Goal: Information Seeking & Learning: Learn about a topic

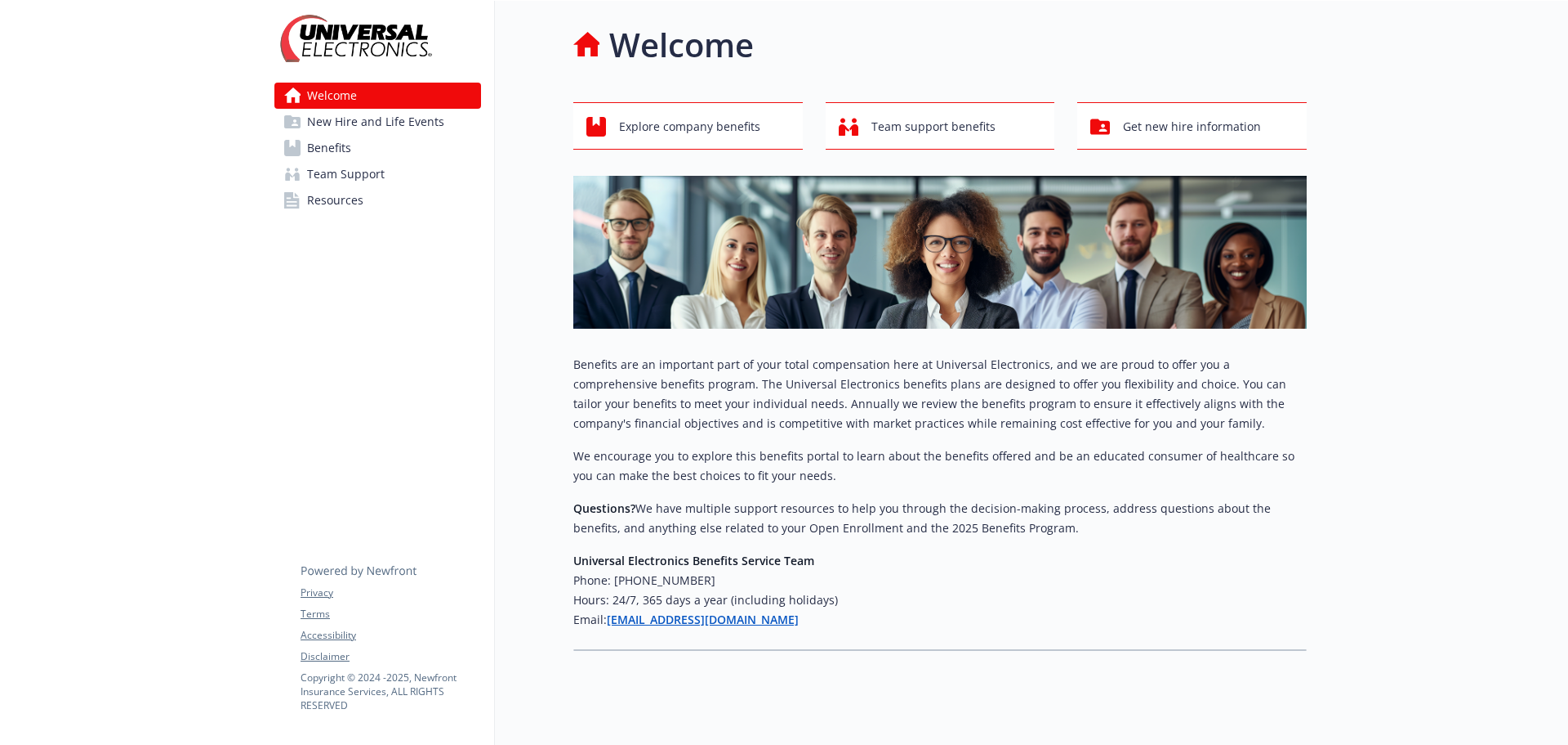
click at [333, 146] on span "Benefits" at bounding box center [329, 148] width 44 height 26
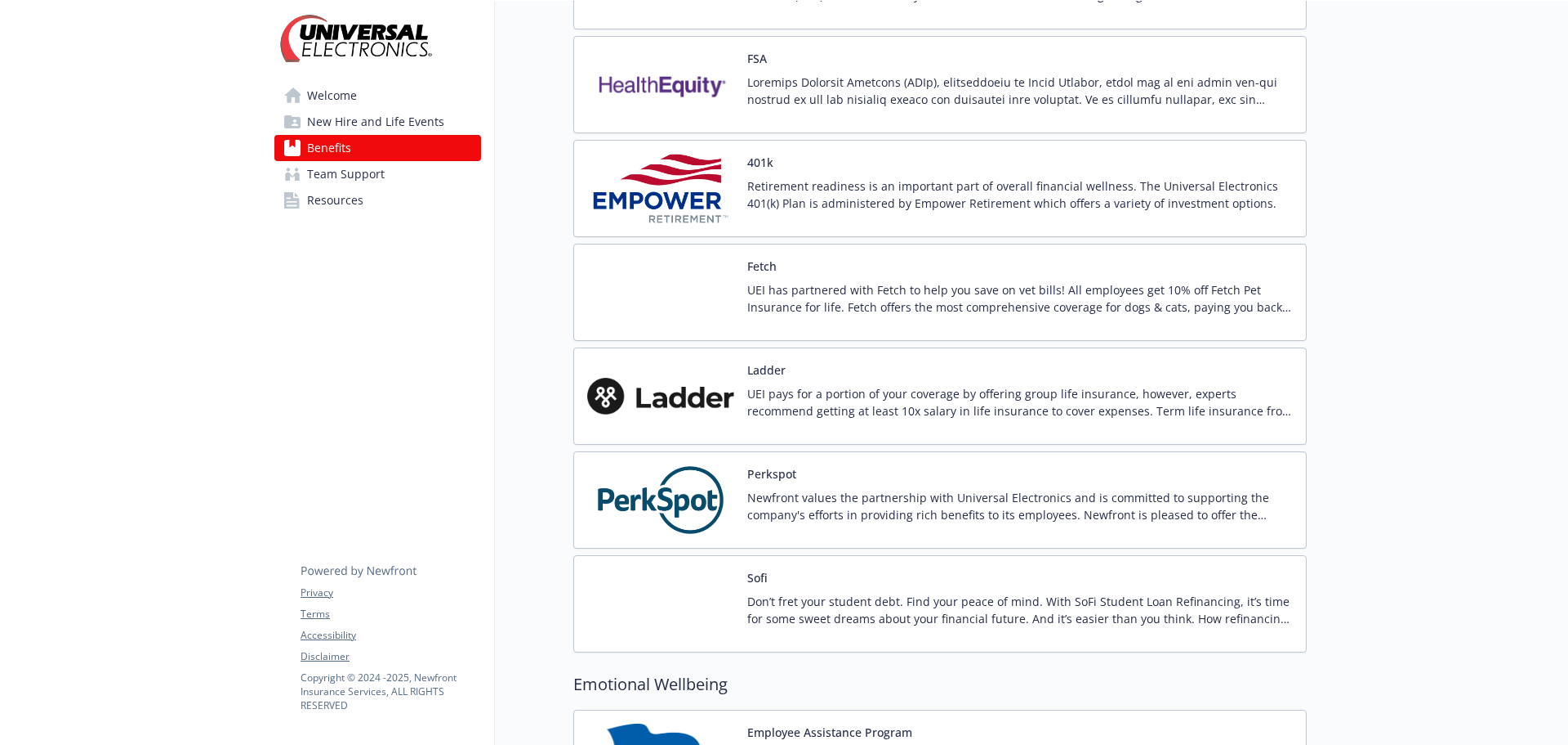
scroll to position [1880, 0]
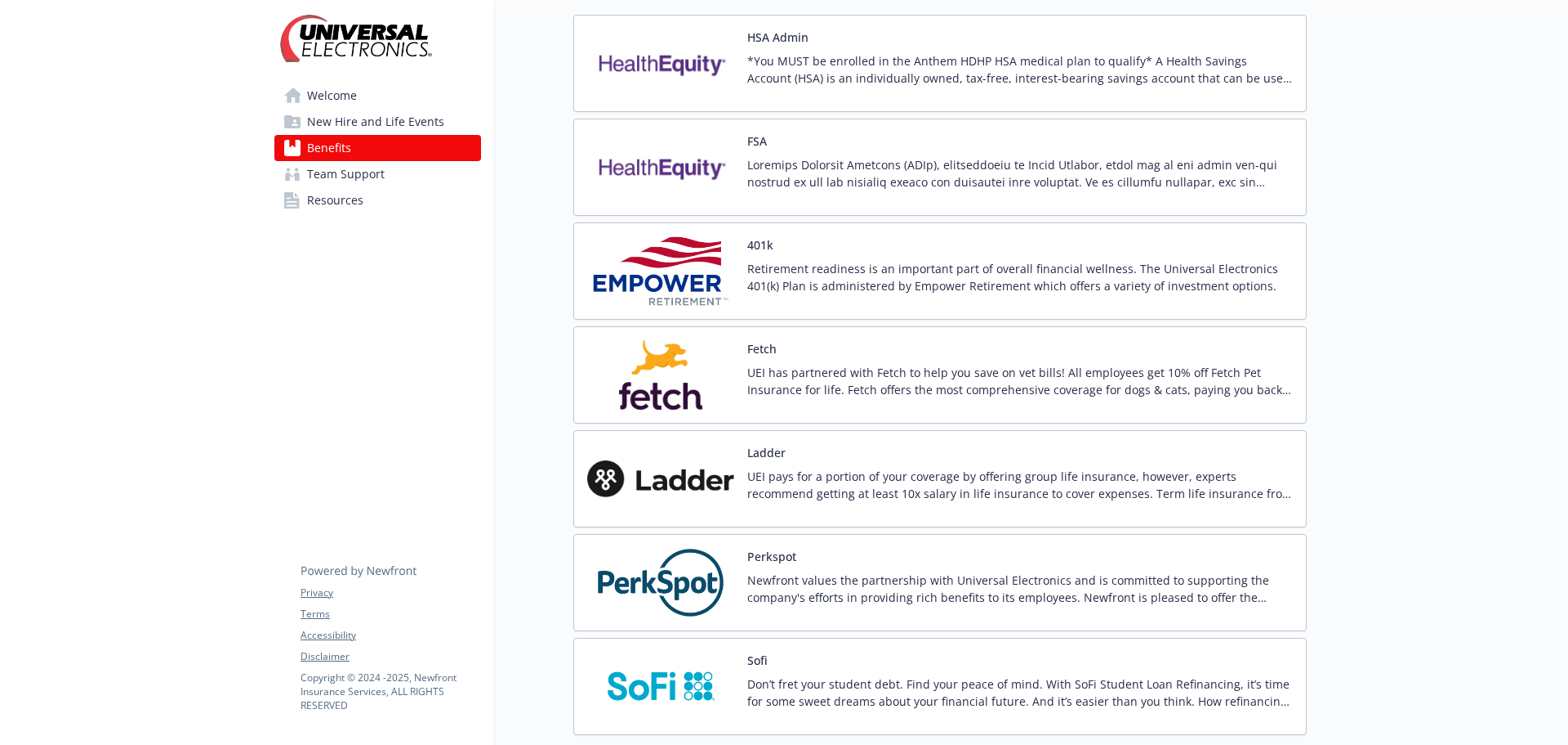
click at [807, 263] on p "Retirement readiness is an important part of overall financial wellness. The Un…" at bounding box center [1020, 277] width 546 height 34
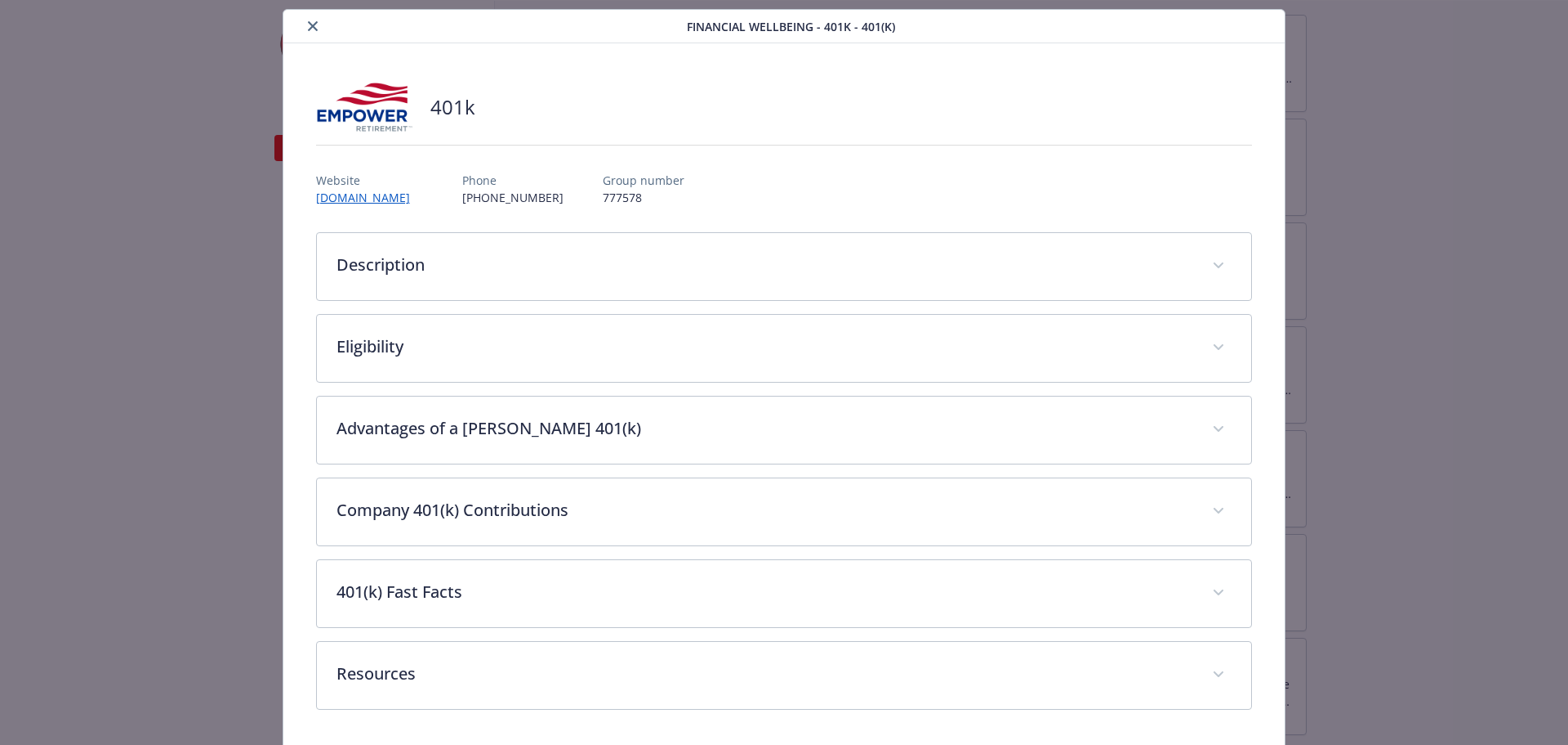
scroll to position [101, 0]
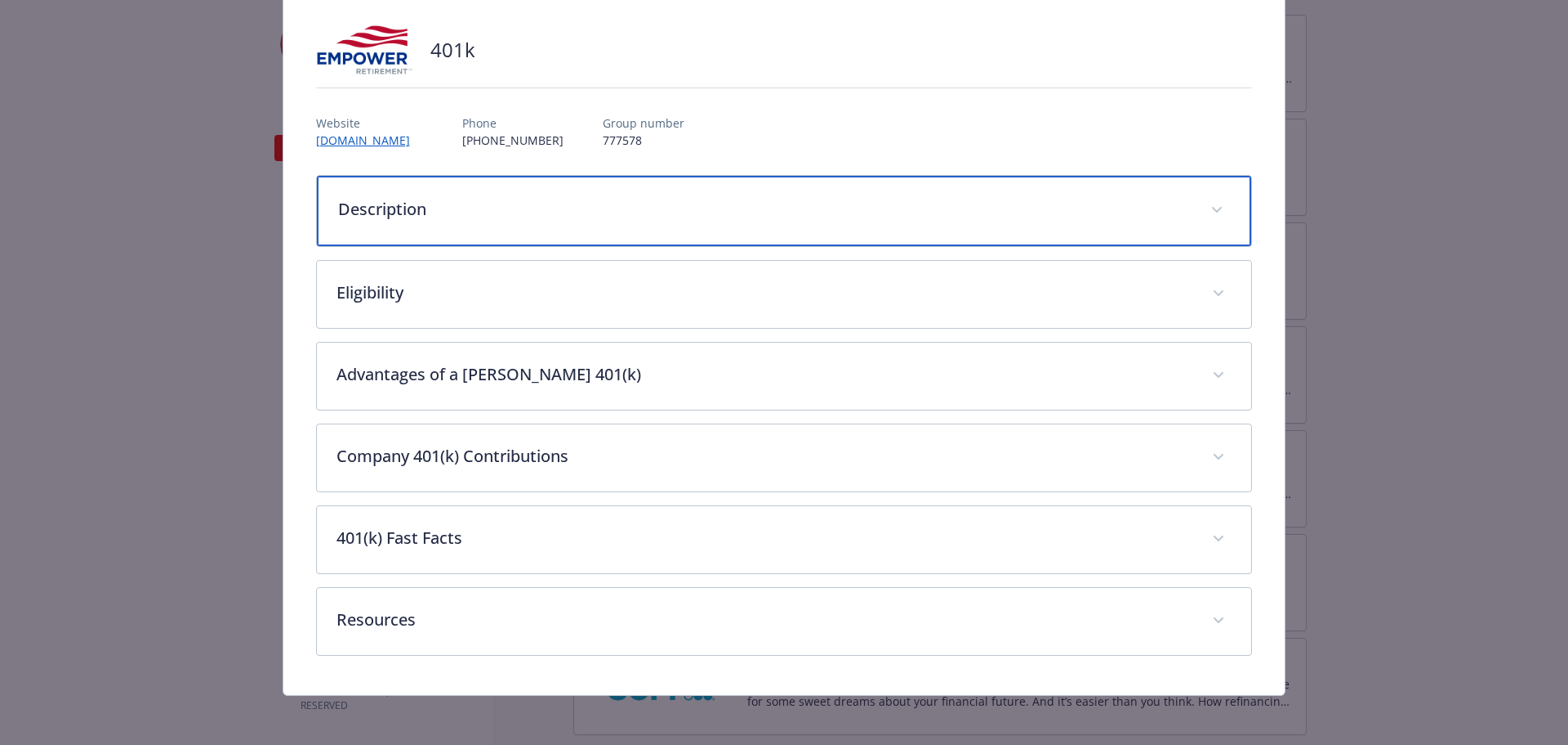
click at [1212, 208] on icon "details for plan Financial Wellbeing - 401k - 401(k)" at bounding box center [1217, 210] width 10 height 7
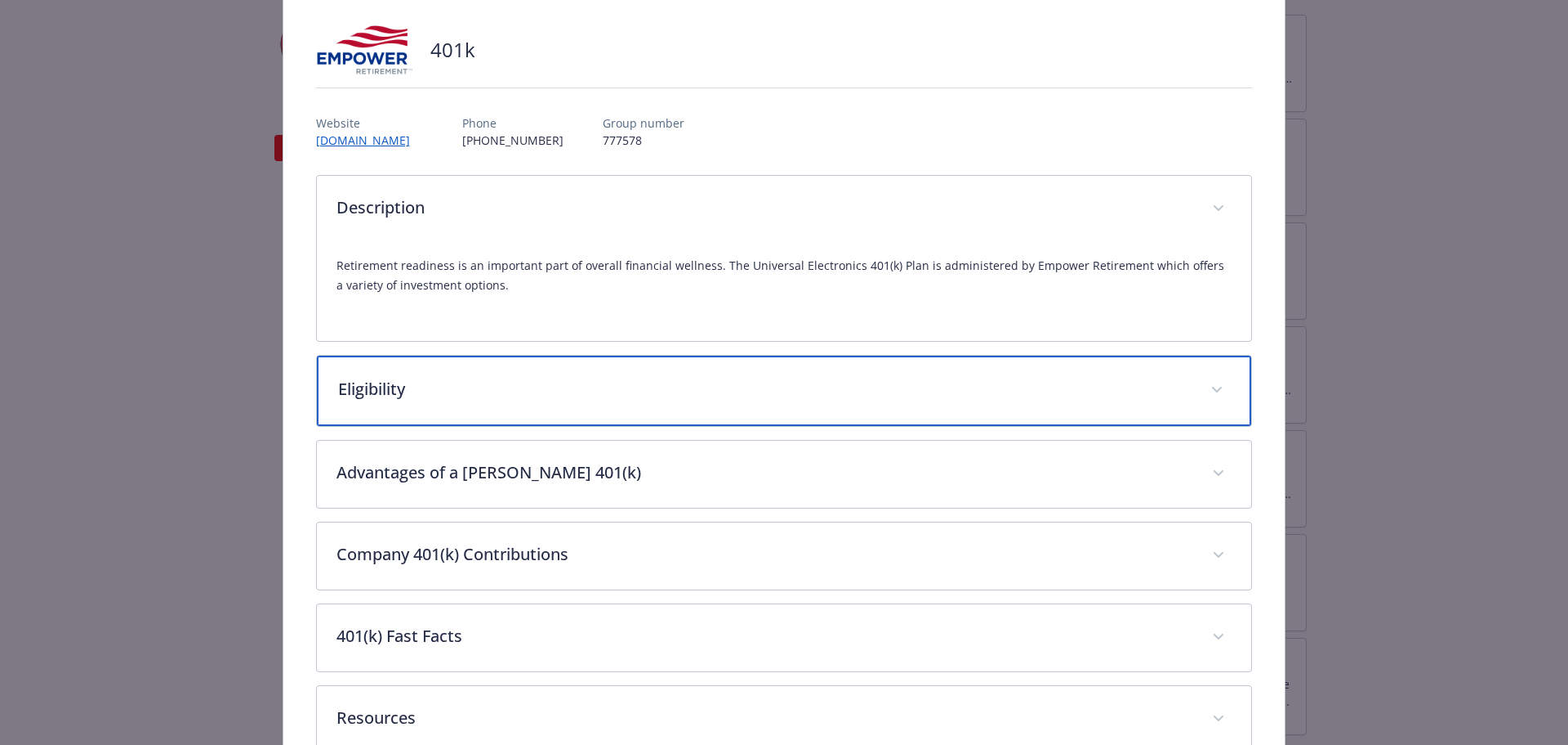
click at [1211, 387] on span "details for plan Financial Wellbeing - 401k - 401(k)" at bounding box center [1217, 390] width 26 height 26
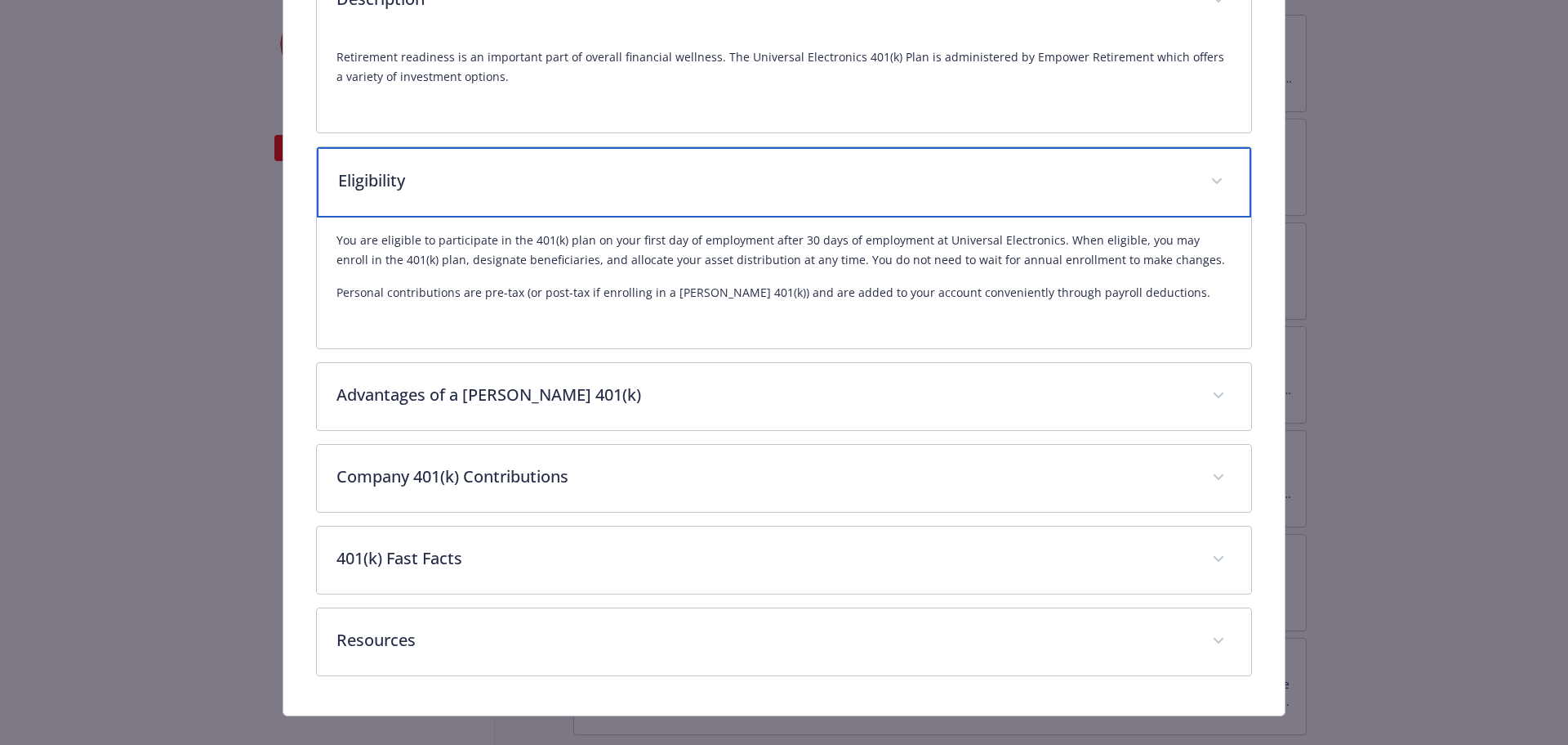
scroll to position [333, 0]
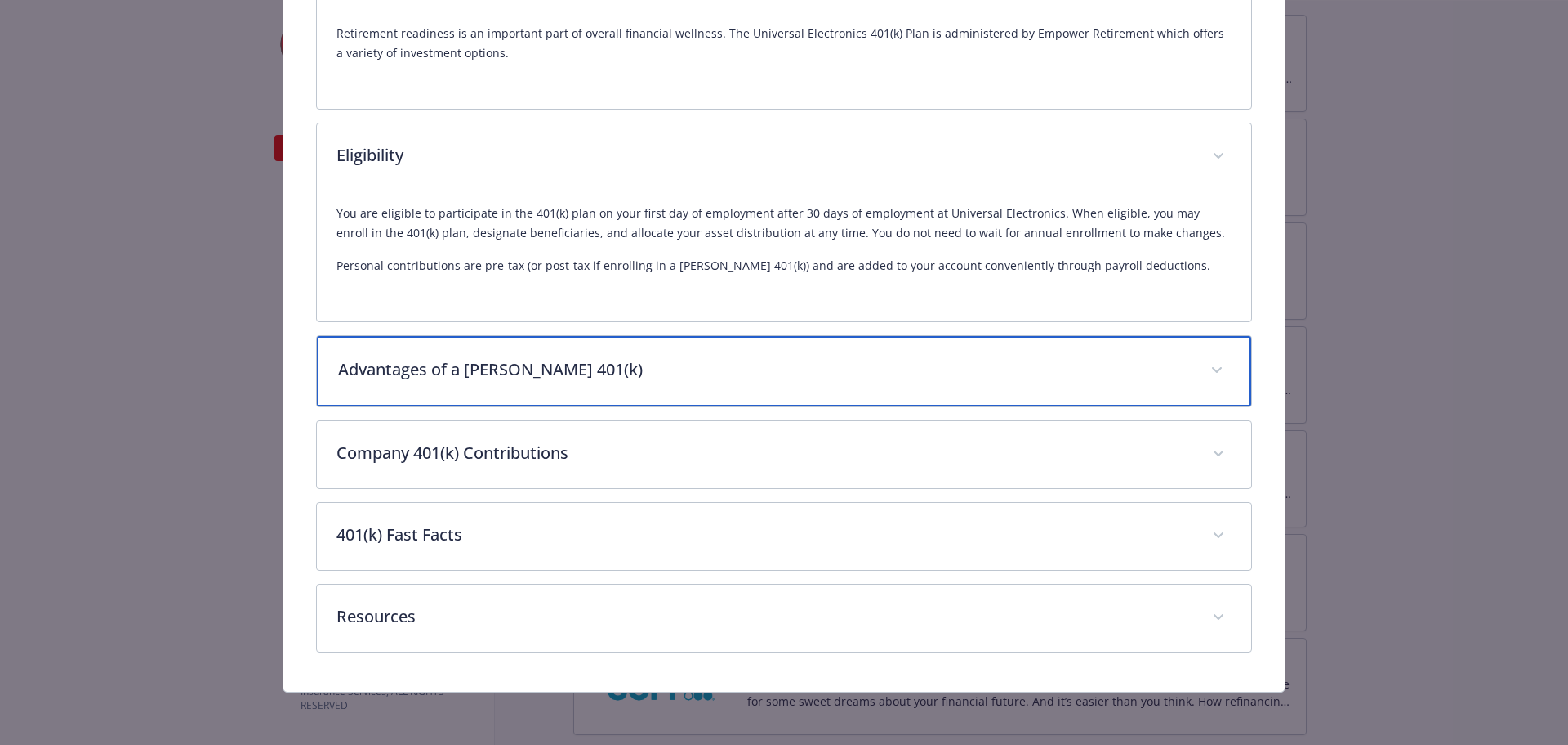
click at [1214, 378] on span "details for plan Financial Wellbeing - 401k - 401(k)" at bounding box center [1217, 370] width 26 height 26
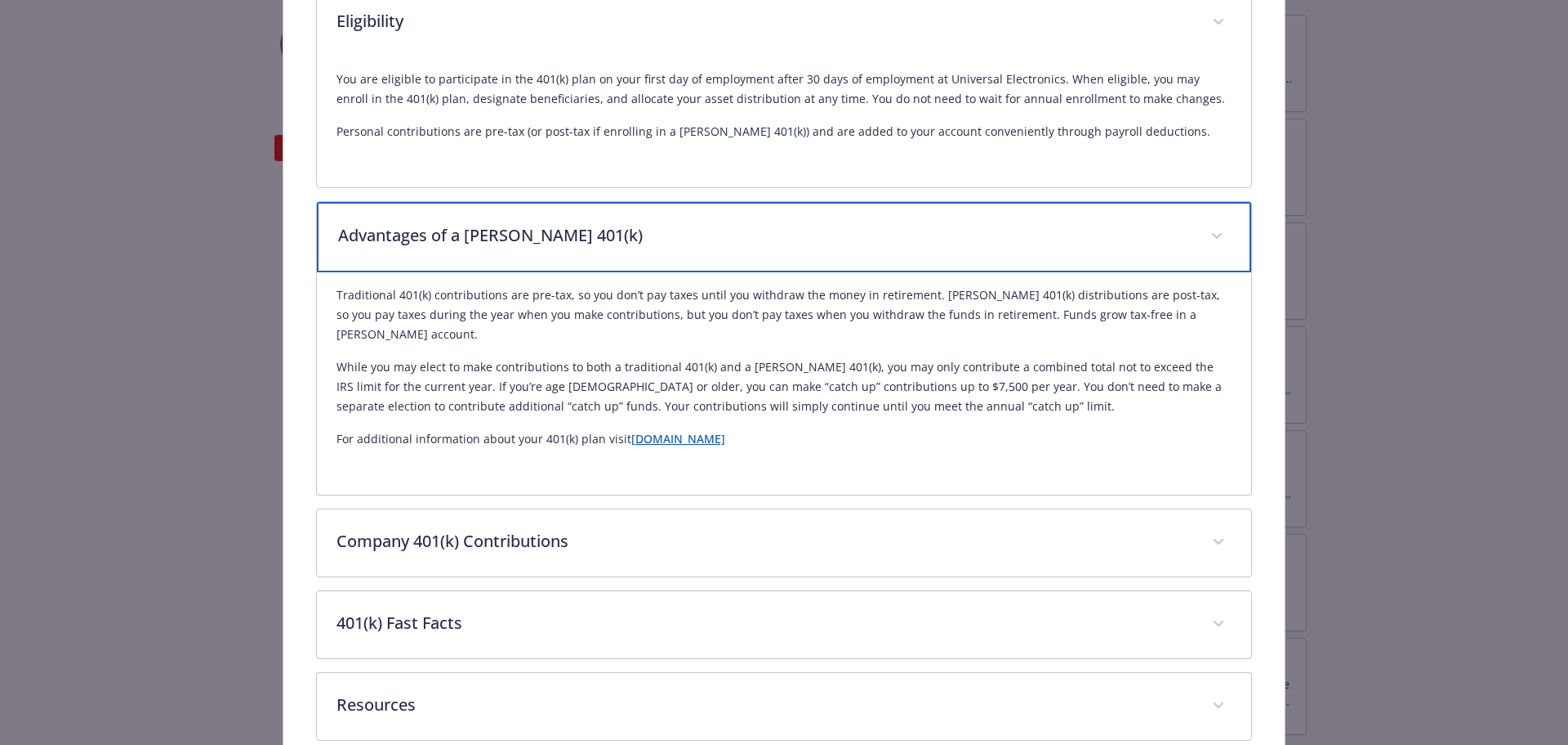
scroll to position [535, 0]
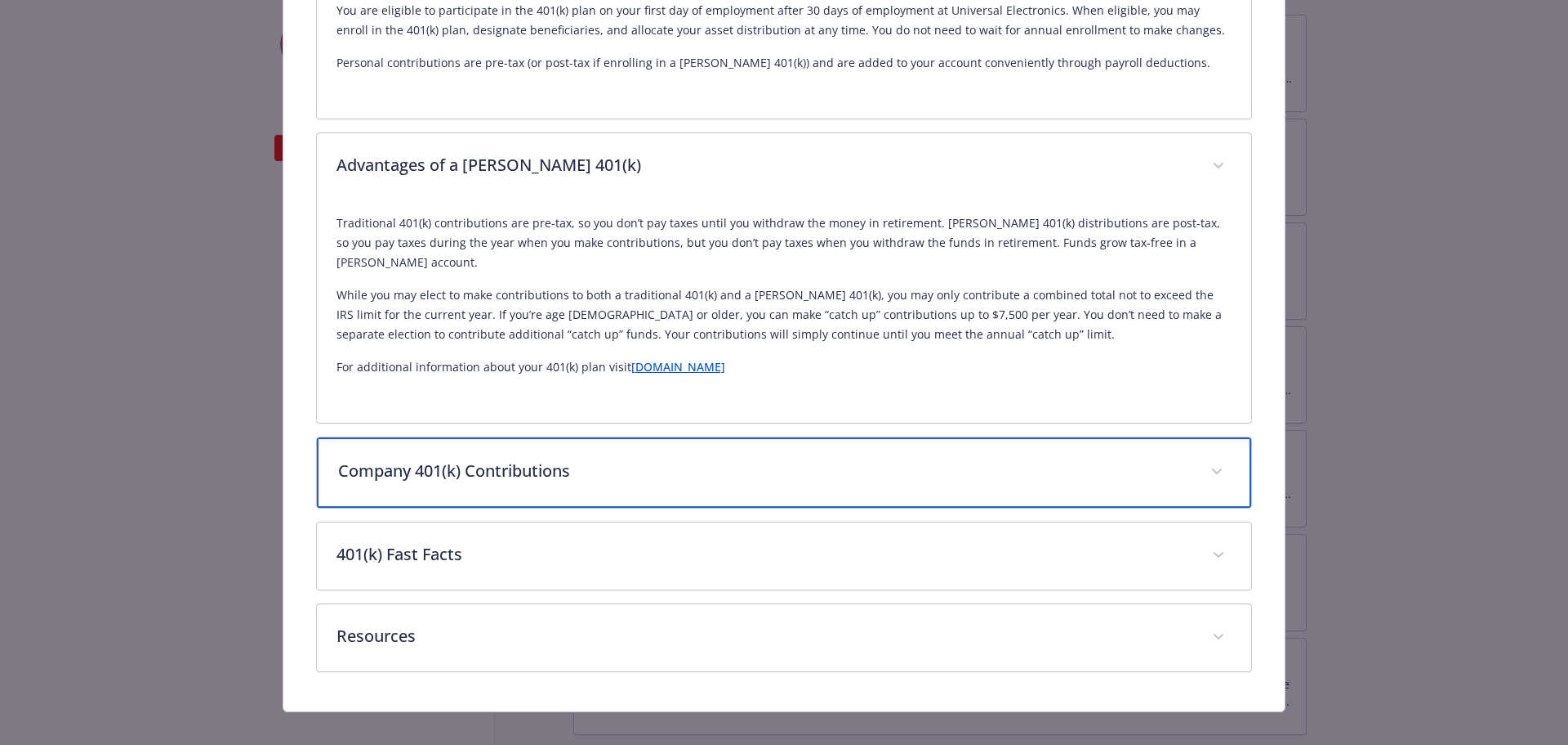
click at [1218, 458] on span "details for plan Financial Wellbeing - 401k - 401(k)" at bounding box center [1217, 471] width 26 height 26
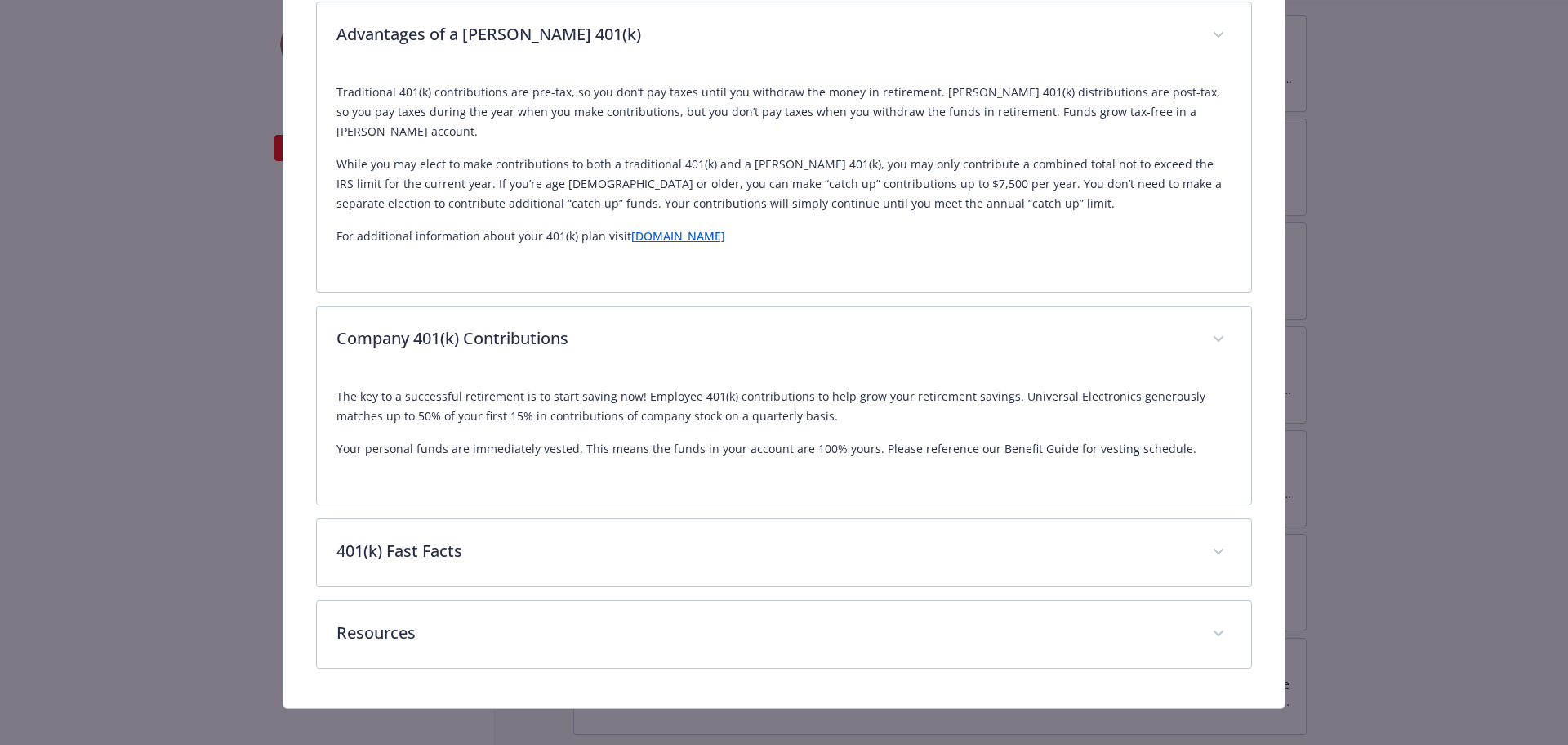
scroll to position [663, 0]
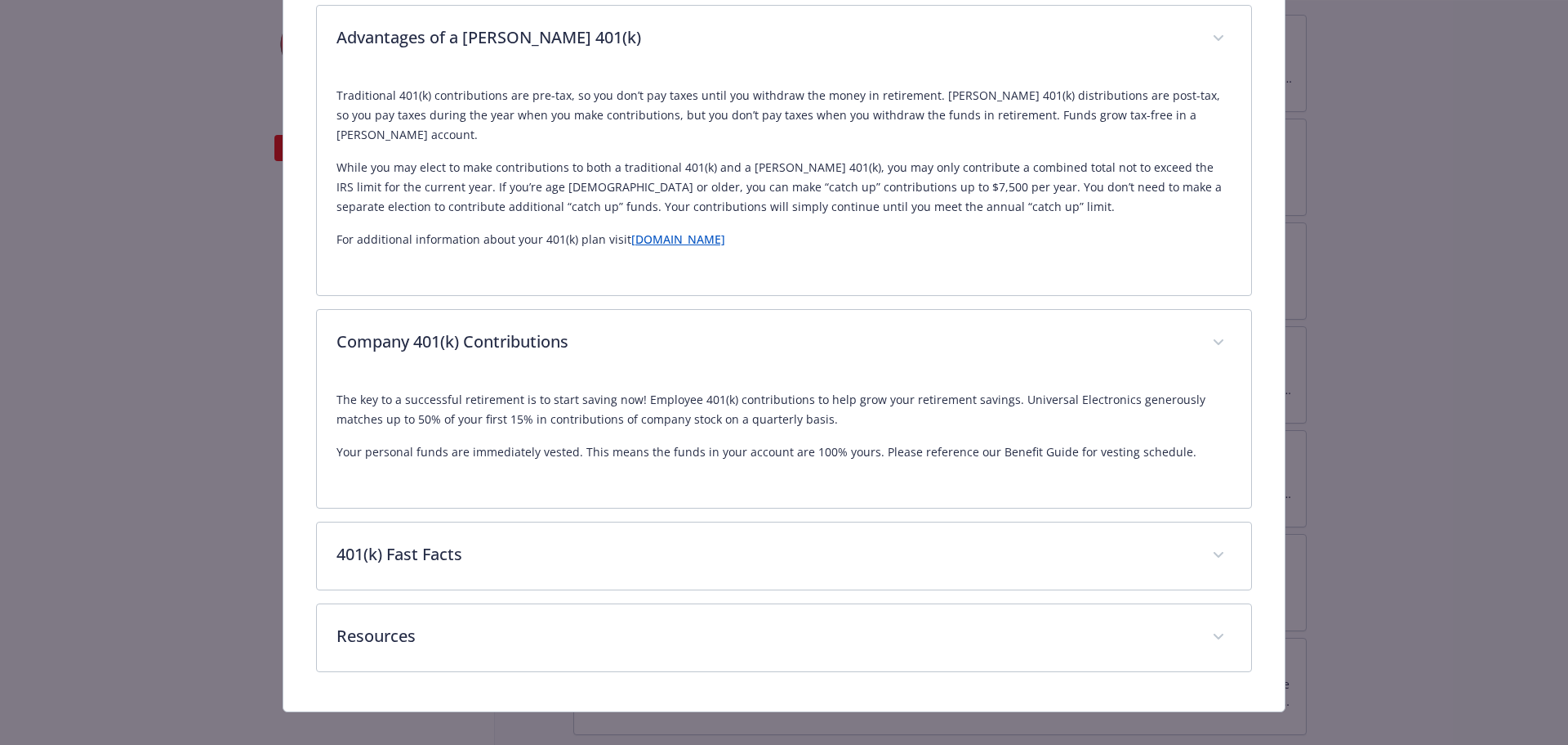
click at [414, 400] on p "The key to a successful retirement is to start saving now! Employee 401(k) cont…" at bounding box center [784, 409] width 896 height 39
drag, startPoint x: 414, startPoint y: 400, endPoint x: 474, endPoint y: 400, distance: 60.0
click at [474, 400] on p "The key to a successful retirement is to start saving now! Employee 401(k) cont…" at bounding box center [784, 409] width 896 height 39
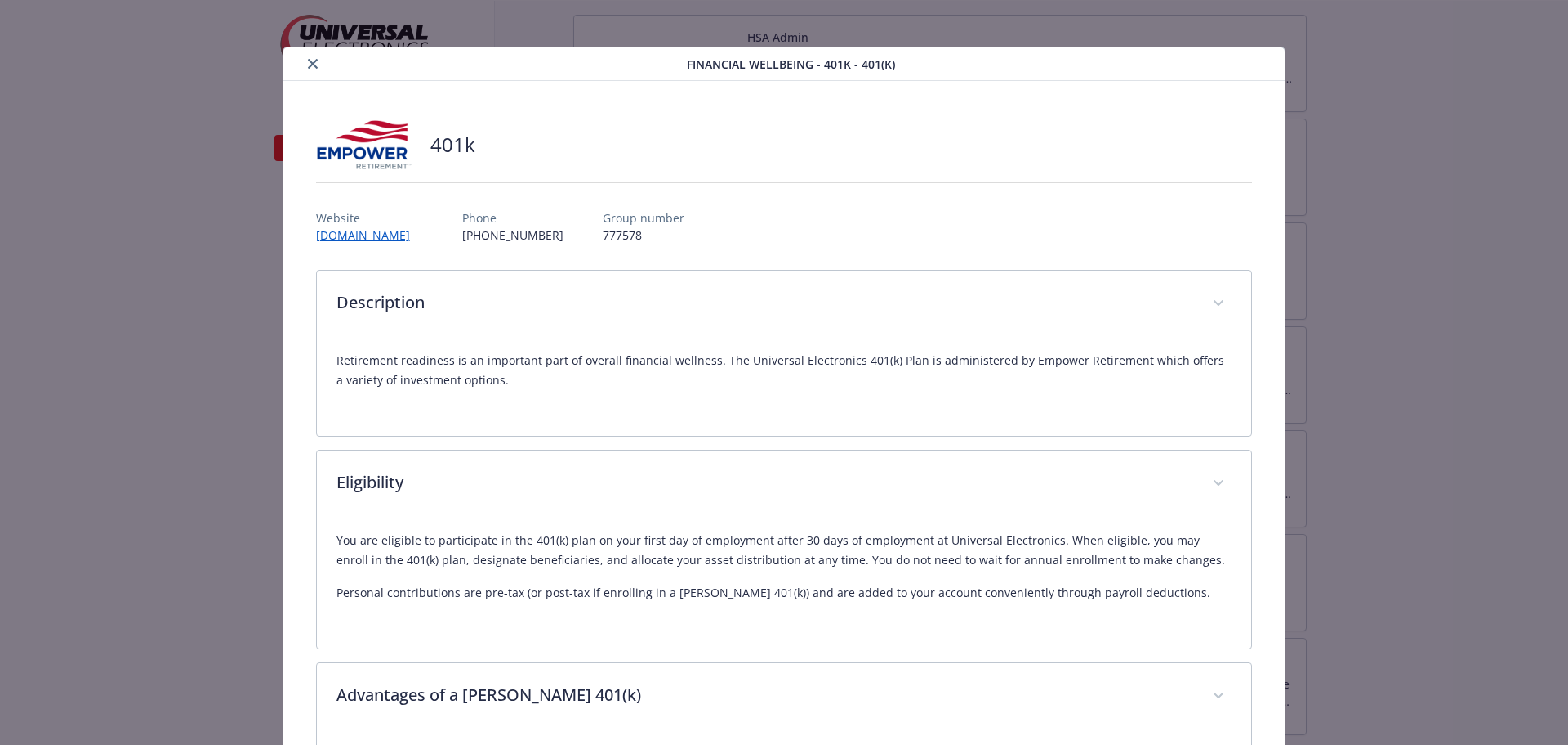
scroll to position [0, 0]
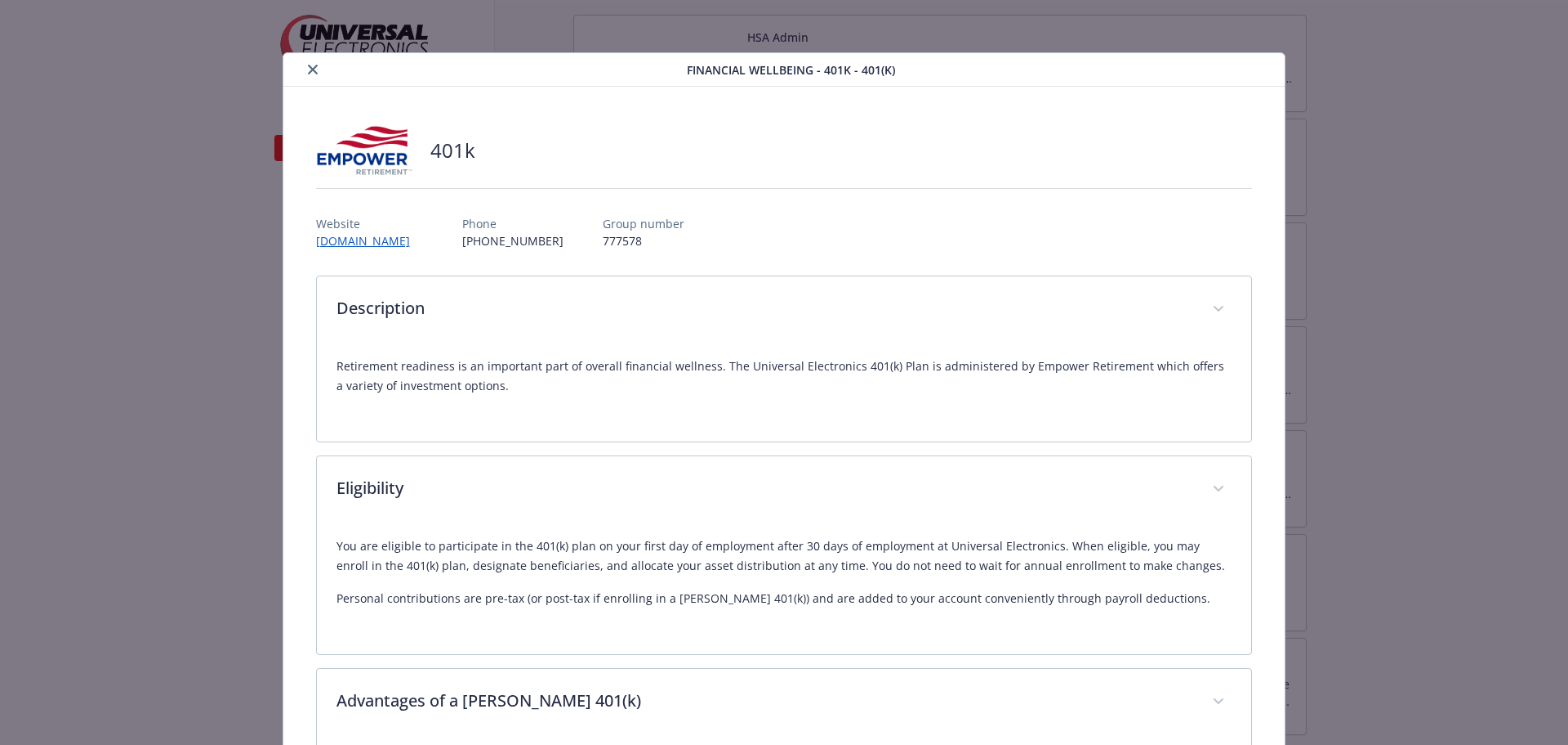
click at [552, 243] on p "[PHONE_NUMBER]" at bounding box center [513, 240] width 101 height 17
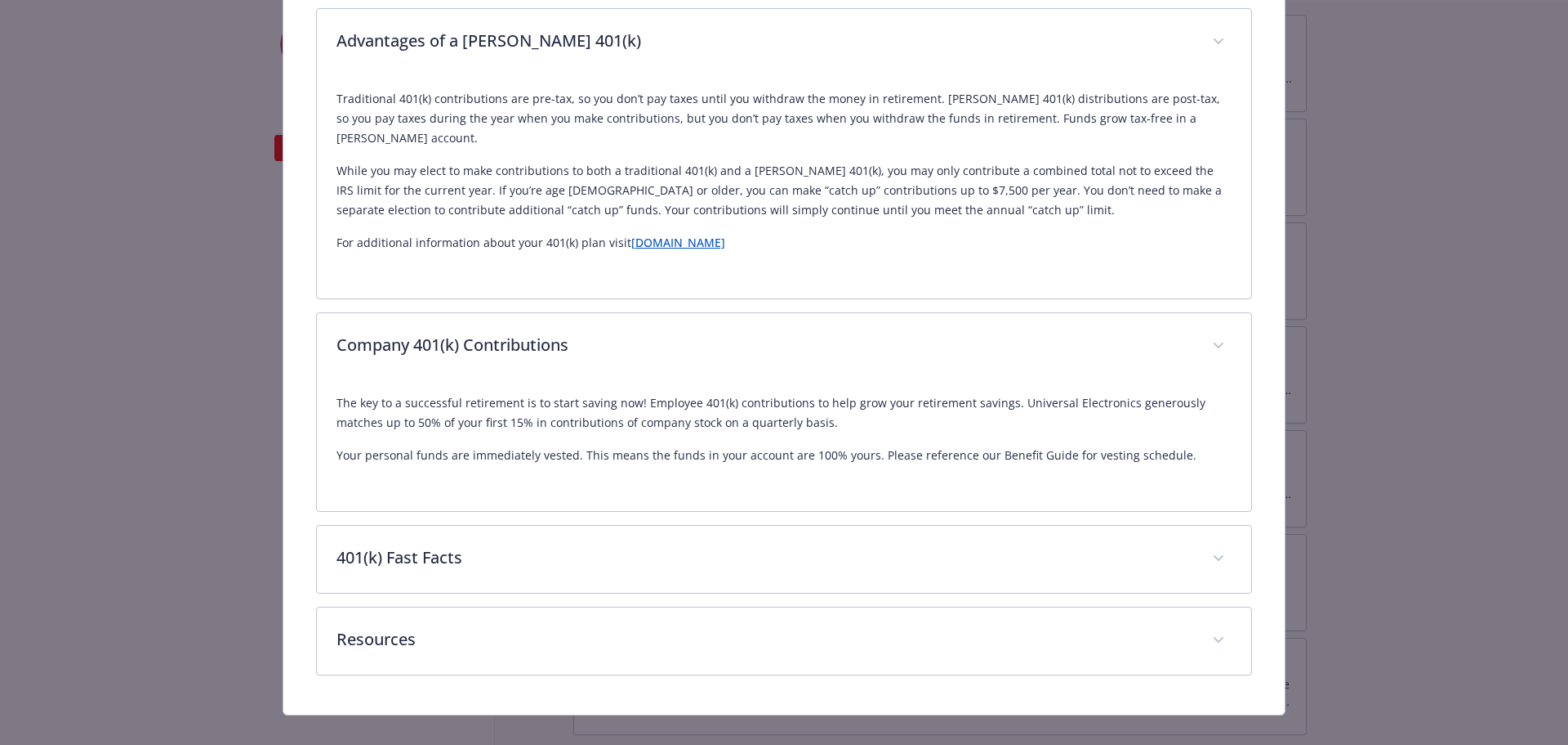
scroll to position [663, 0]
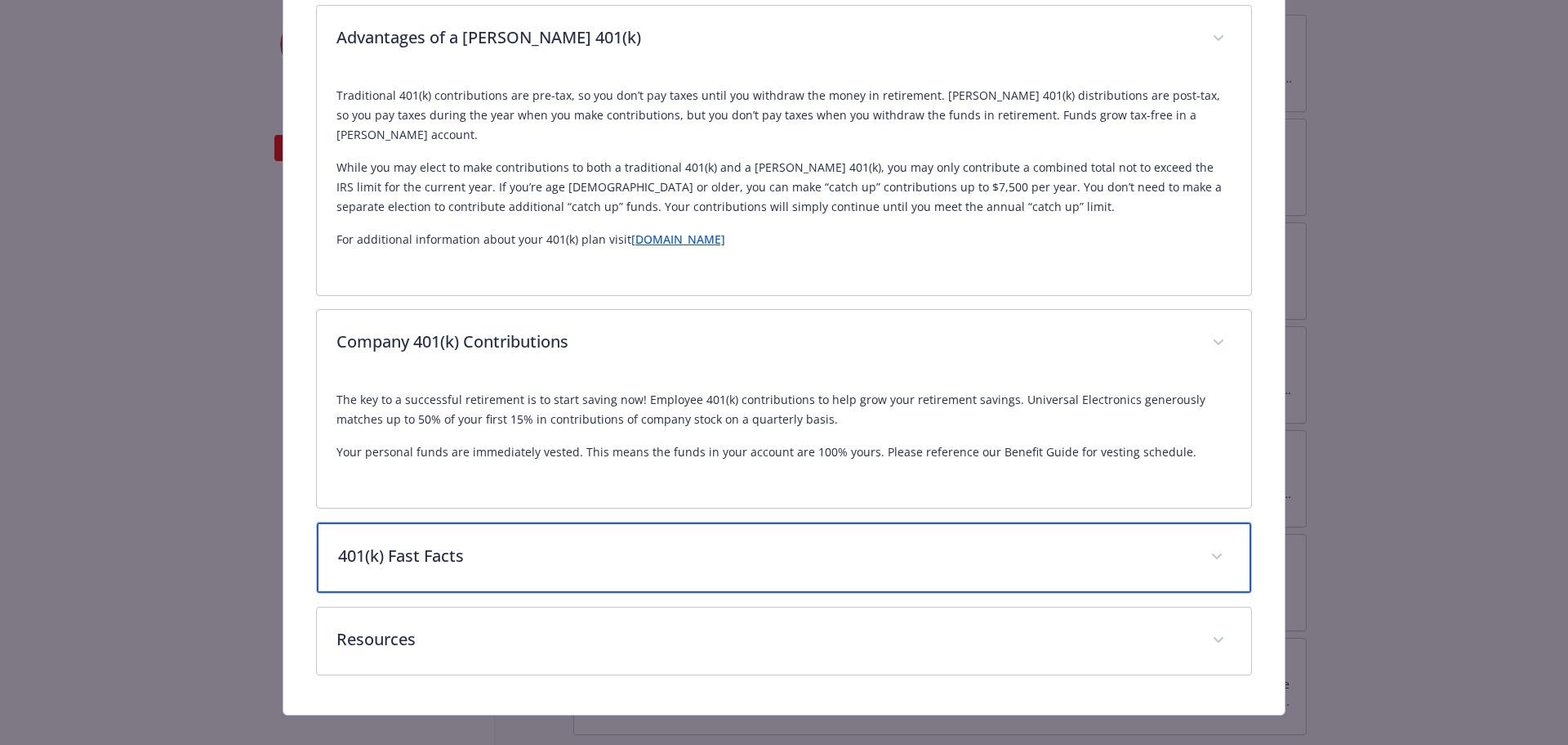
click at [1211, 543] on span "details for plan Financial Wellbeing - 401k - 401(k)" at bounding box center [1217, 556] width 26 height 26
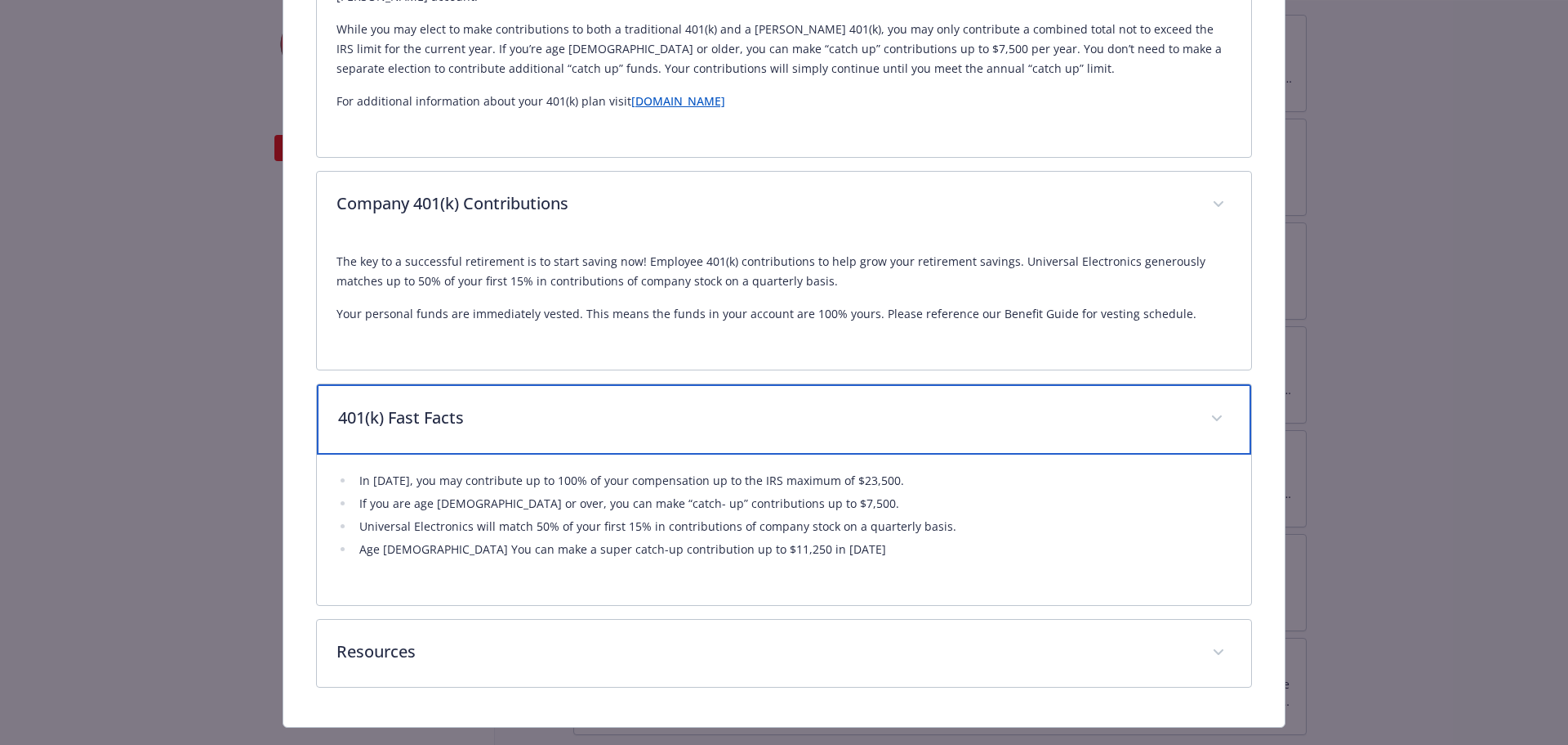
scroll to position [816, 0]
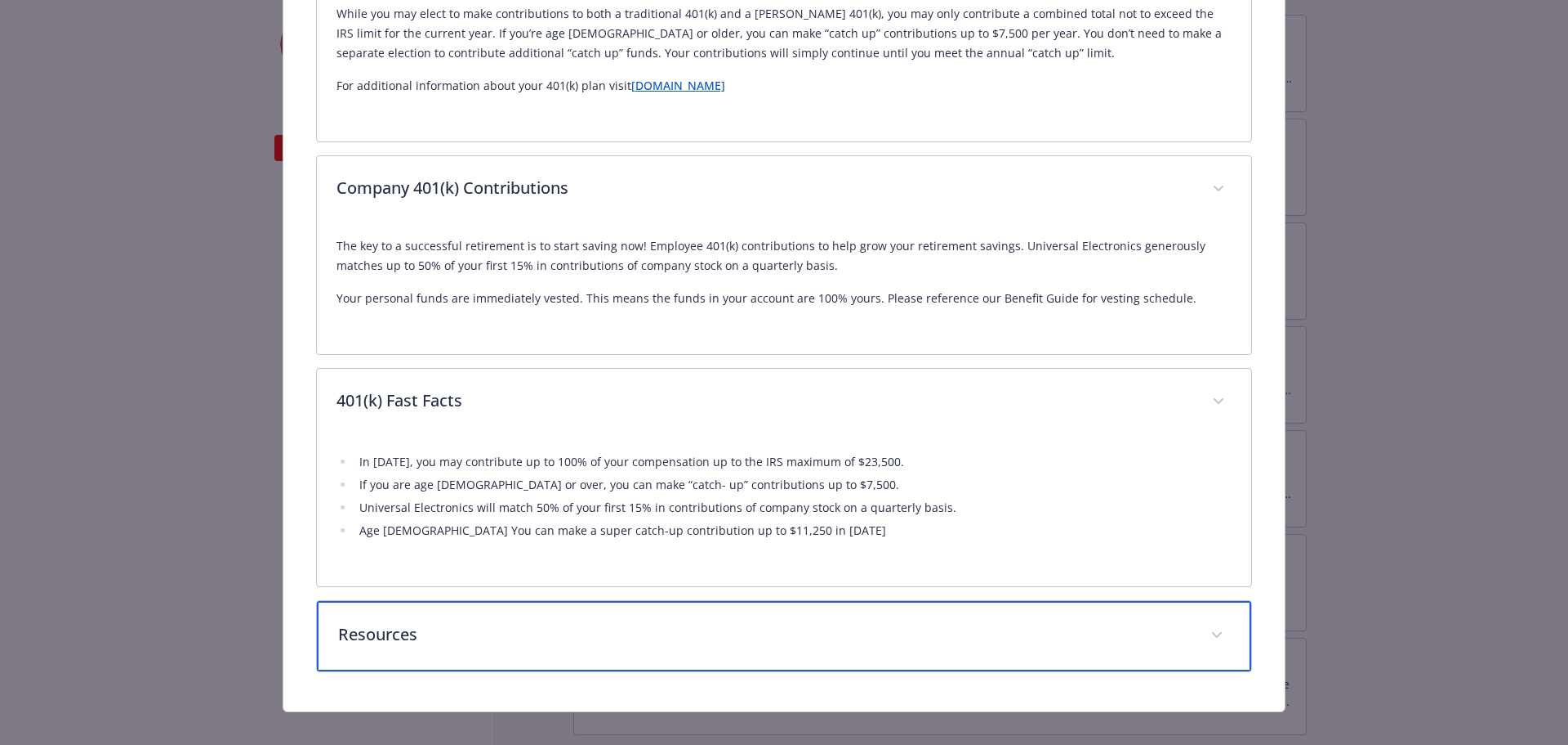
click at [1205, 622] on span "details for plan Financial Wellbeing - 401k - 401(k)" at bounding box center [1217, 635] width 26 height 26
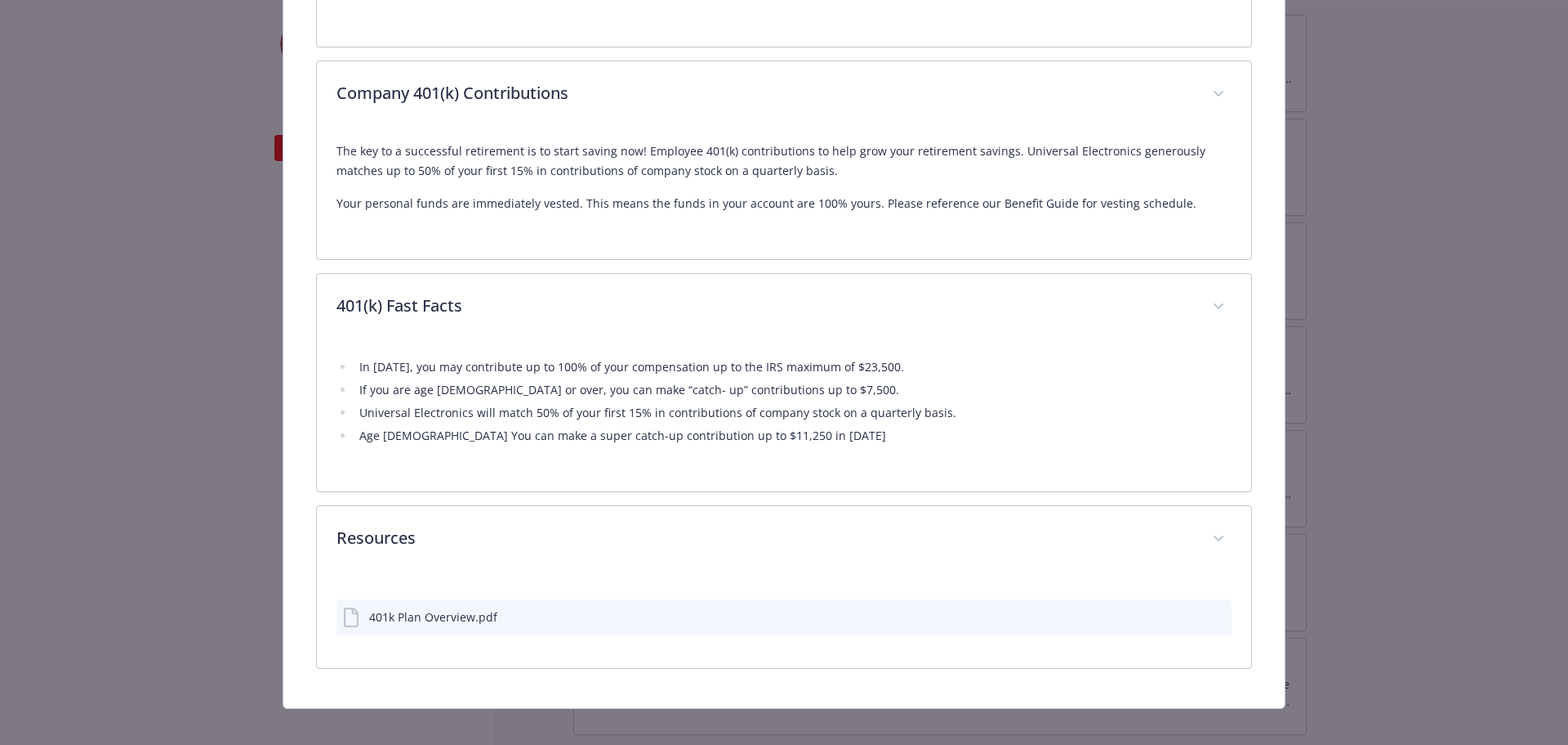
scroll to position [908, 0]
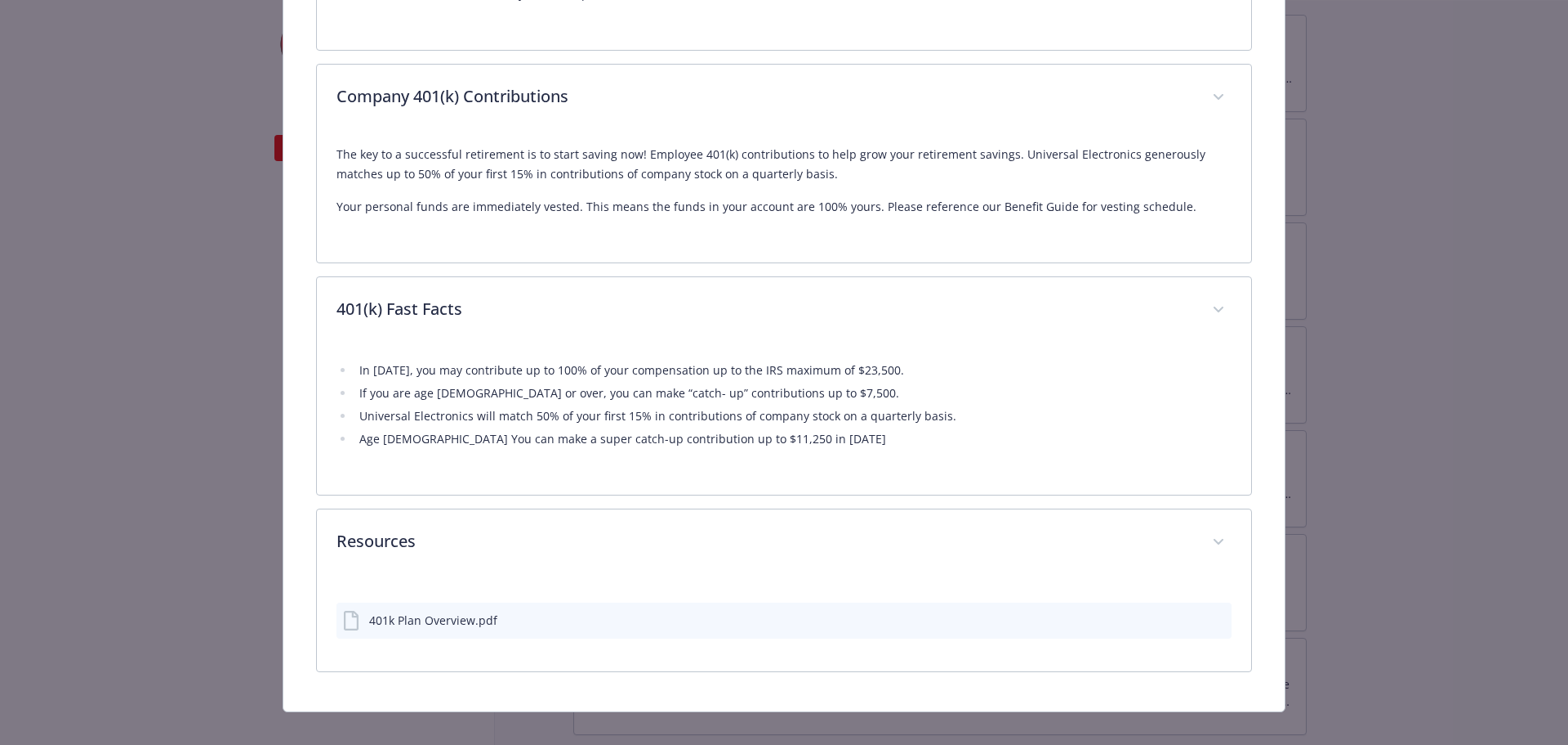
click at [1209, 613] on icon "preview file" at bounding box center [1216, 618] width 15 height 11
